Goal: Find specific page/section: Find specific page/section

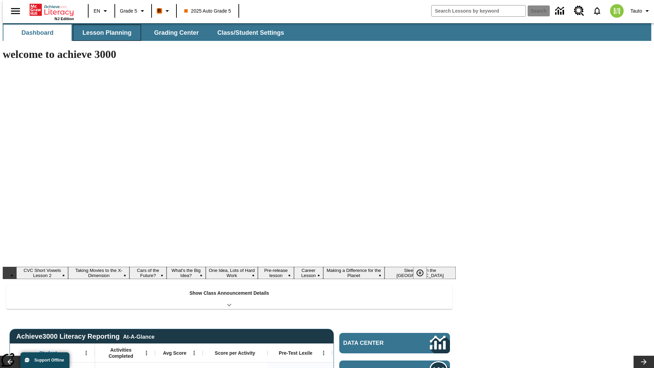
click at [104, 33] on button "Lesson Planning" at bounding box center [107, 33] width 68 height 16
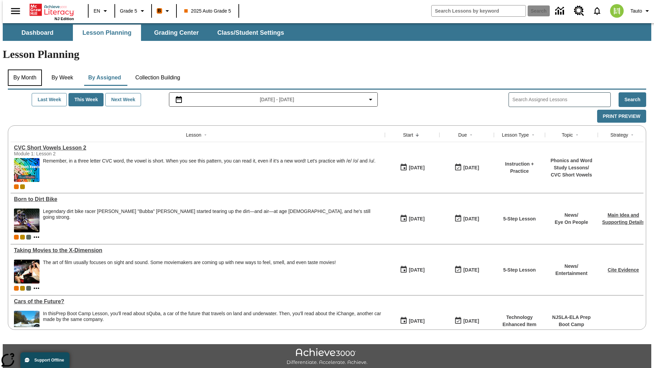
click at [23, 70] on button "By Month" at bounding box center [25, 78] width 34 height 16
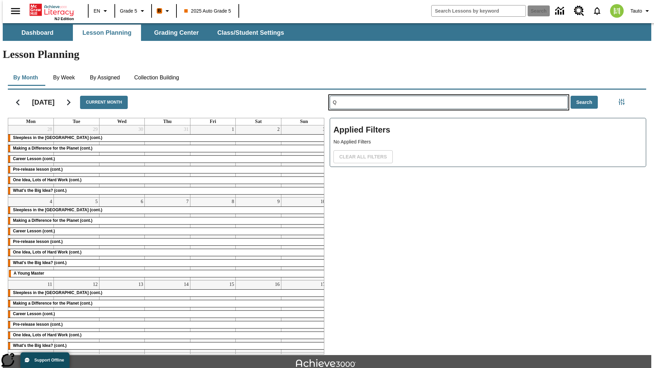
type input "Q"
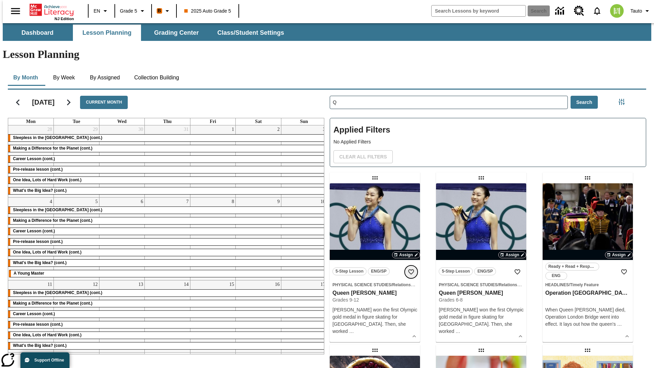
click at [411, 269] on icon "Add to Favorites" at bounding box center [411, 272] width 7 height 7
click at [49, 9] on icon "Home" at bounding box center [52, 10] width 45 height 14
